Goal: Transaction & Acquisition: Purchase product/service

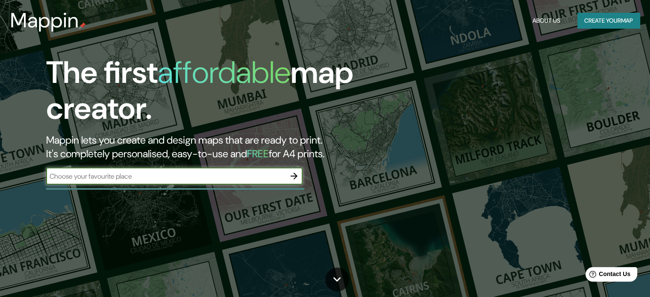
click at [211, 176] on input "text" at bounding box center [165, 176] width 239 height 10
type input "honda tolima"
click at [294, 179] on icon "button" at bounding box center [294, 176] width 7 height 7
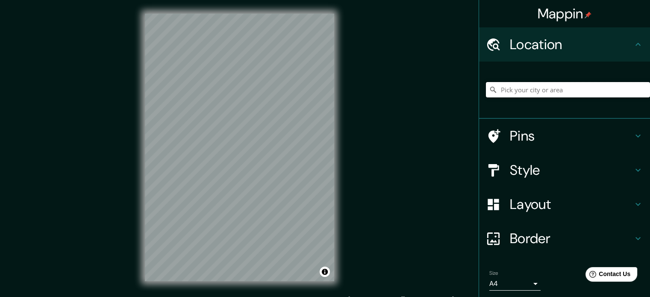
click at [518, 83] on input "Pick your city or area" at bounding box center [568, 89] width 164 height 15
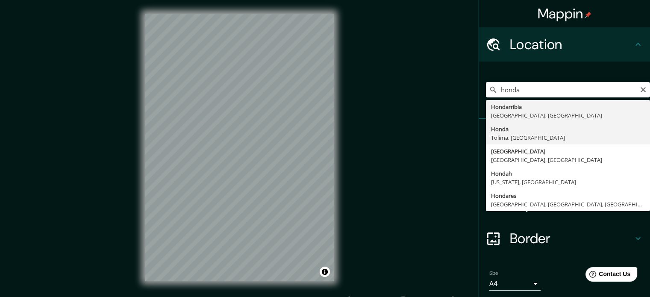
type input "Honda, [GEOGRAPHIC_DATA], [GEOGRAPHIC_DATA]"
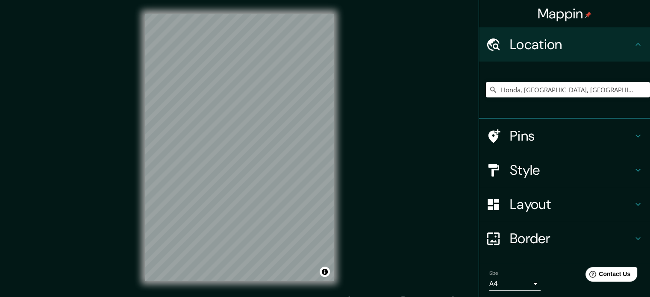
click at [552, 135] on h4 "Pins" at bounding box center [571, 135] width 123 height 17
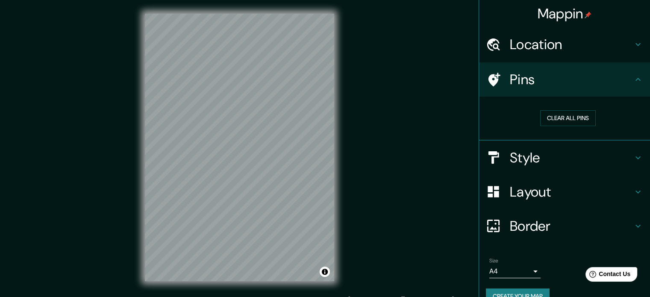
click at [565, 86] on h4 "Pins" at bounding box center [571, 79] width 123 height 17
click at [553, 46] on h4 "Location" at bounding box center [571, 44] width 123 height 17
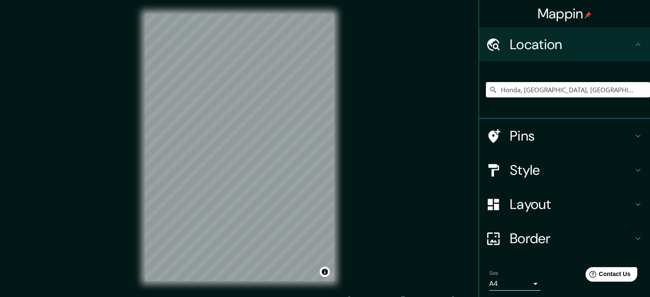
click at [552, 48] on h4 "Location" at bounding box center [571, 44] width 123 height 17
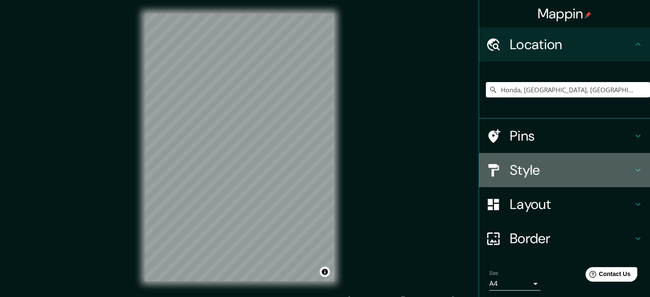
click at [551, 169] on h4 "Style" at bounding box center [571, 170] width 123 height 17
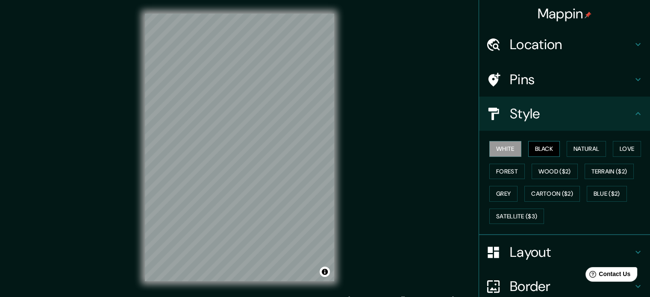
click at [542, 149] on button "Black" at bounding box center [544, 149] width 32 height 16
click at [506, 147] on button "White" at bounding box center [505, 149] width 32 height 16
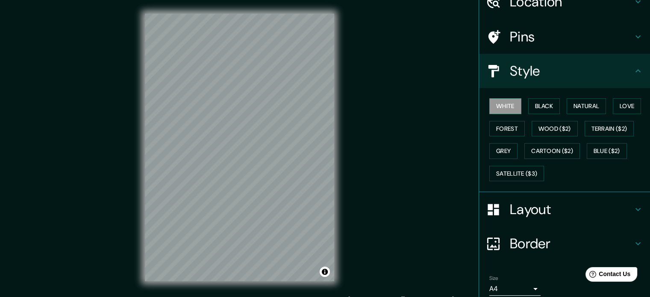
click at [548, 212] on h4 "Layout" at bounding box center [571, 209] width 123 height 17
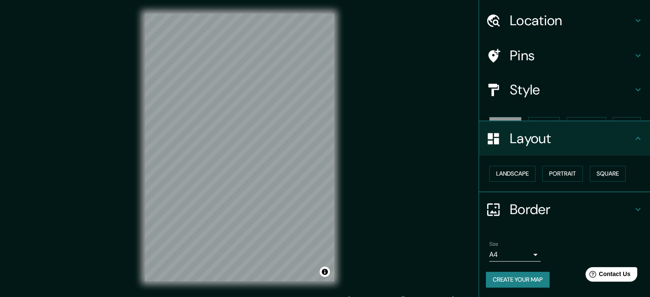
scroll to position [9, 0]
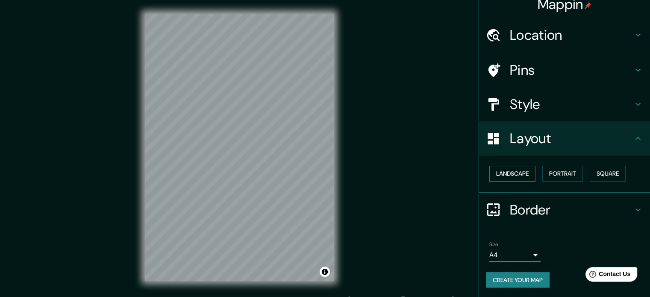
click at [520, 173] on button "Landscape" at bounding box center [512, 174] width 46 height 16
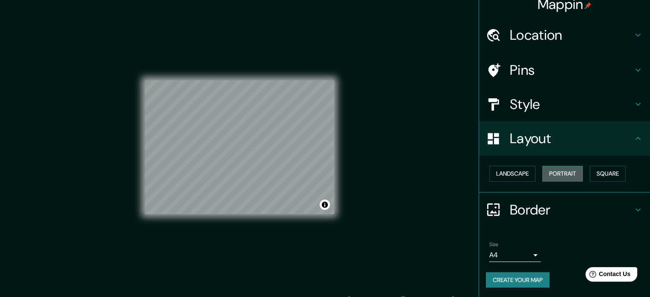
click at [574, 175] on button "Portrait" at bounding box center [562, 174] width 41 height 16
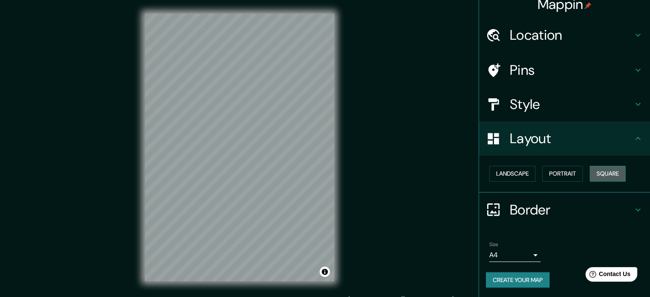
click at [602, 175] on button "Square" at bounding box center [608, 174] width 36 height 16
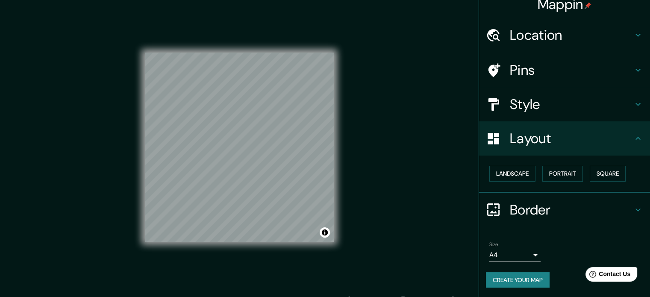
scroll to position [0, 0]
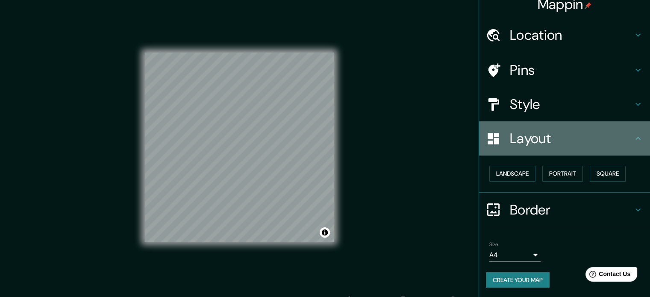
click at [523, 138] on h4 "Layout" at bounding box center [571, 138] width 123 height 17
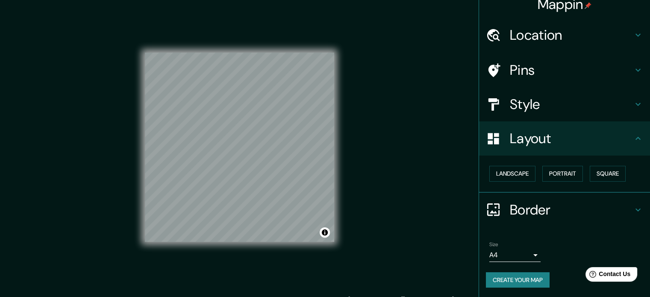
click at [526, 115] on div "Style" at bounding box center [564, 104] width 171 height 34
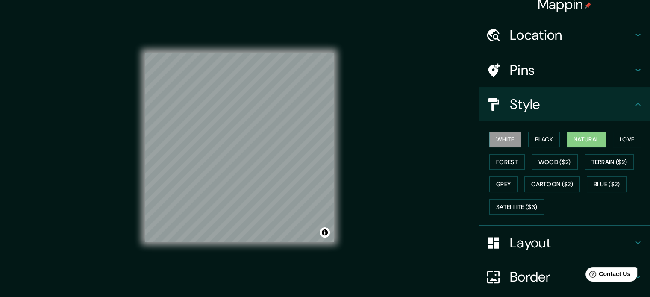
click at [570, 139] on button "Natural" at bounding box center [586, 140] width 39 height 16
click at [620, 139] on button "Love" at bounding box center [627, 140] width 28 height 16
click at [595, 136] on button "Natural" at bounding box center [586, 140] width 39 height 16
click at [538, 138] on button "Black" at bounding box center [544, 140] width 32 height 16
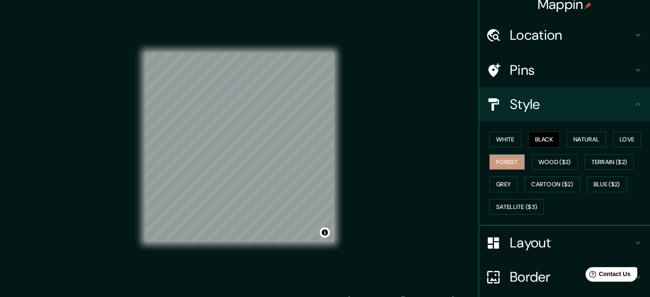
click at [504, 158] on button "Forest" at bounding box center [506, 162] width 35 height 16
click at [500, 185] on button "Grey" at bounding box center [503, 184] width 28 height 16
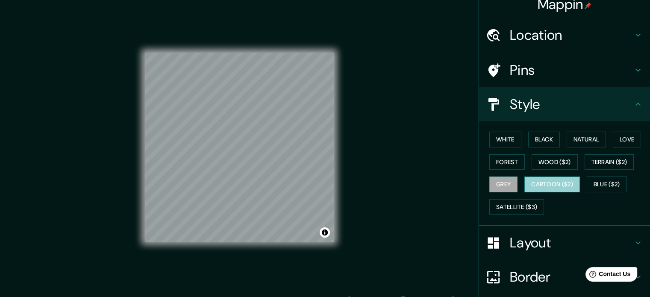
click at [560, 181] on button "Cartoon ($2)" at bounding box center [552, 184] width 56 height 16
click at [594, 182] on button "Blue ($2)" at bounding box center [607, 184] width 40 height 16
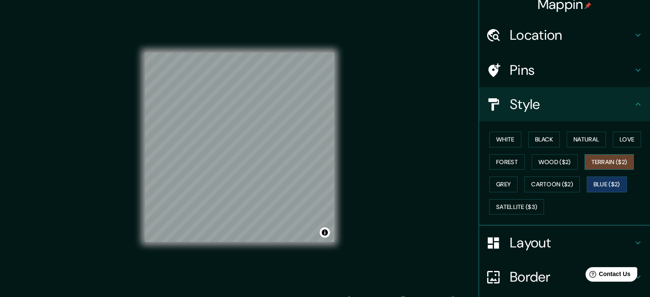
click at [608, 163] on button "Terrain ($2)" at bounding box center [610, 162] width 50 height 16
click at [559, 159] on button "Wood ($2)" at bounding box center [555, 162] width 46 height 16
click at [602, 161] on button "Terrain ($2)" at bounding box center [610, 162] width 50 height 16
click at [559, 162] on button "Wood ($2)" at bounding box center [555, 162] width 46 height 16
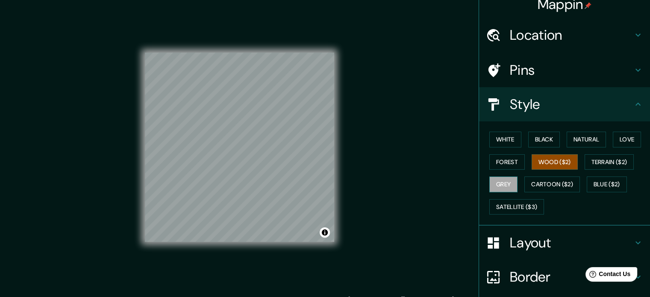
click at [494, 177] on button "Grey" at bounding box center [503, 184] width 28 height 16
click at [494, 139] on button "White" at bounding box center [505, 140] width 32 height 16
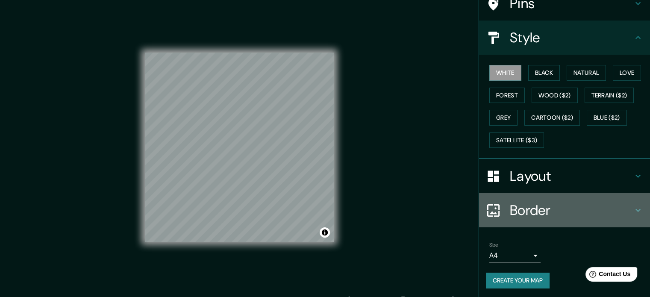
click at [543, 206] on h4 "Border" at bounding box center [571, 210] width 123 height 17
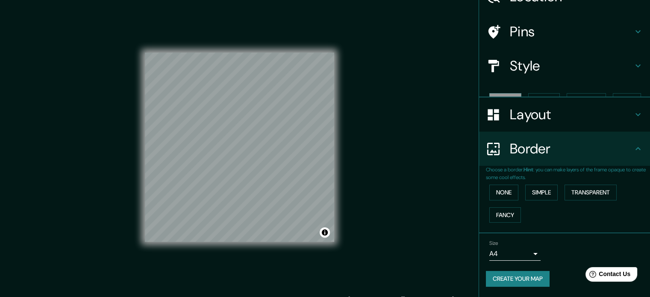
scroll to position [32, 0]
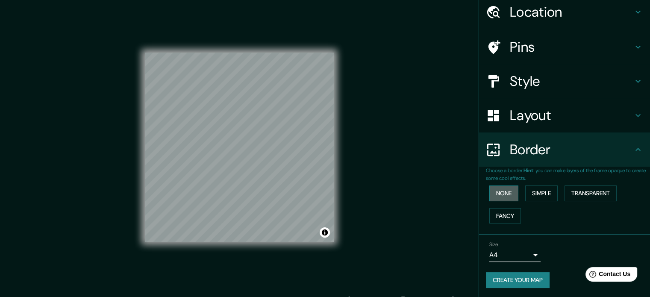
click at [501, 191] on button "None" at bounding box center [503, 193] width 29 height 16
click at [539, 194] on button "Simple" at bounding box center [541, 193] width 32 height 16
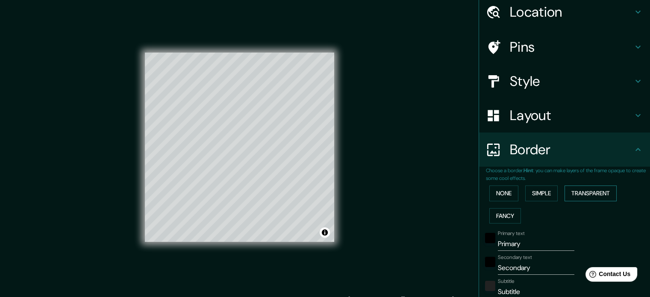
click at [574, 194] on button "Transparent" at bounding box center [590, 193] width 52 height 16
click at [499, 203] on div "None Simple Transparent Fancy" at bounding box center [568, 204] width 164 height 45
click at [494, 188] on button "None" at bounding box center [503, 193] width 29 height 16
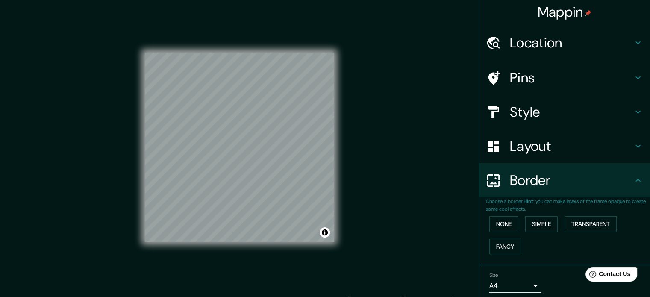
scroll to position [0, 0]
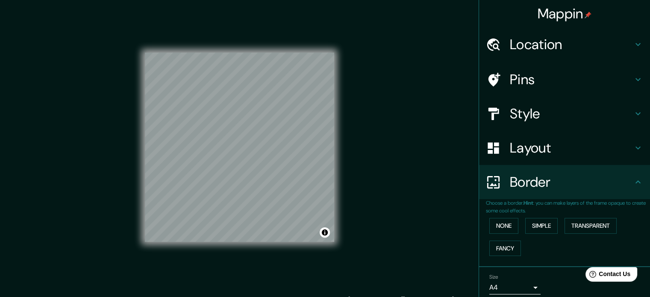
click at [543, 154] on h4 "Layout" at bounding box center [571, 147] width 123 height 17
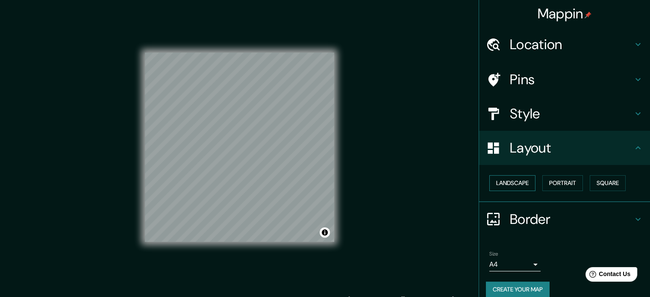
click at [513, 184] on button "Landscape" at bounding box center [512, 183] width 46 height 16
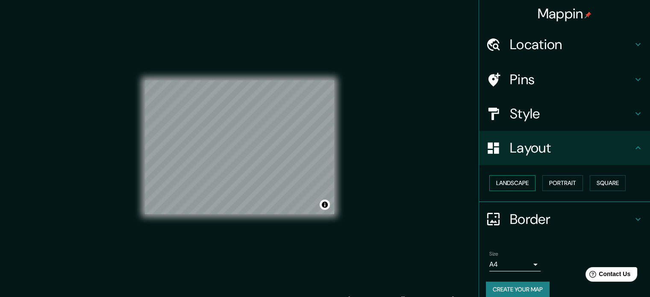
click at [513, 184] on button "Landscape" at bounding box center [512, 183] width 46 height 16
click at [566, 179] on button "Portrait" at bounding box center [562, 183] width 41 height 16
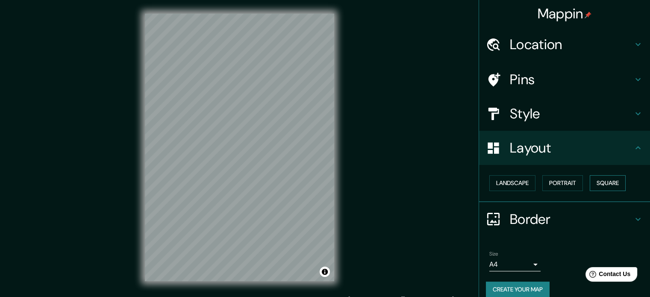
click at [600, 179] on button "Square" at bounding box center [608, 183] width 36 height 16
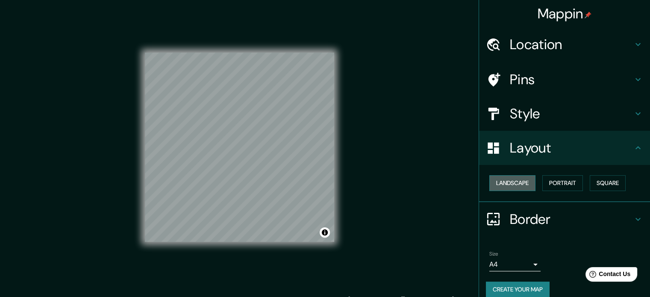
click at [498, 179] on button "Landscape" at bounding box center [512, 183] width 46 height 16
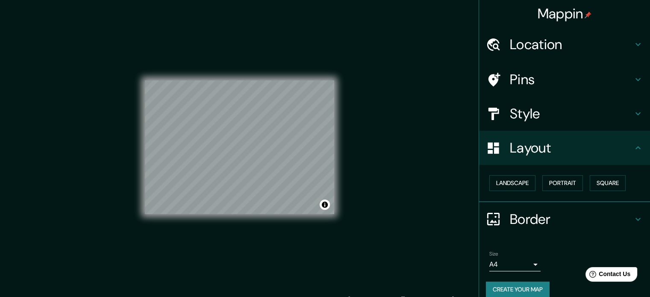
click at [529, 73] on h4 "Pins" at bounding box center [571, 79] width 123 height 17
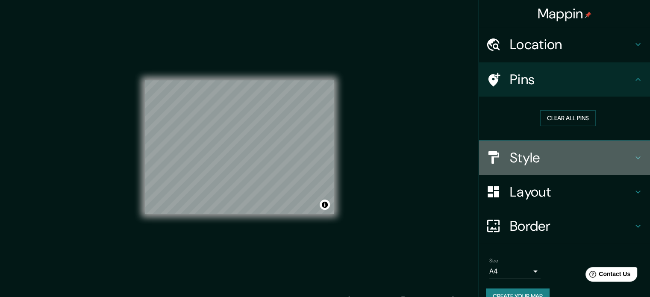
click at [543, 165] on h4 "Style" at bounding box center [571, 157] width 123 height 17
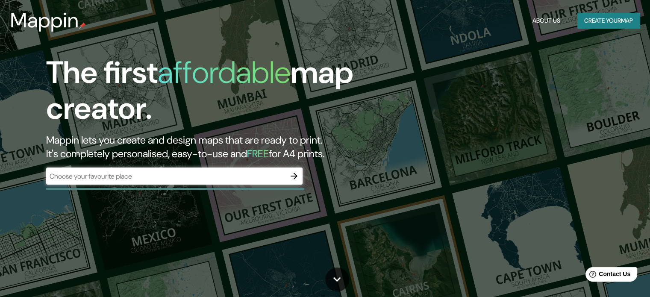
click at [145, 183] on div "​" at bounding box center [174, 176] width 256 height 17
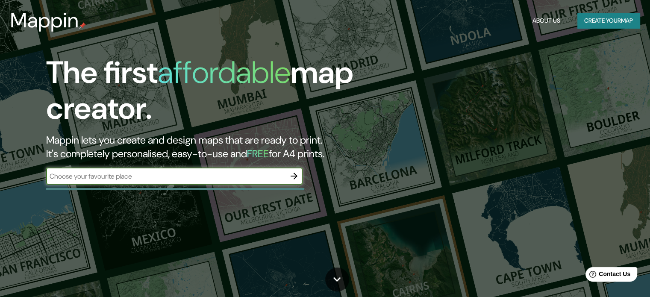
click at [135, 173] on input "text" at bounding box center [165, 176] width 239 height 10
type input "honda"
